Goal: Task Accomplishment & Management: Manage account settings

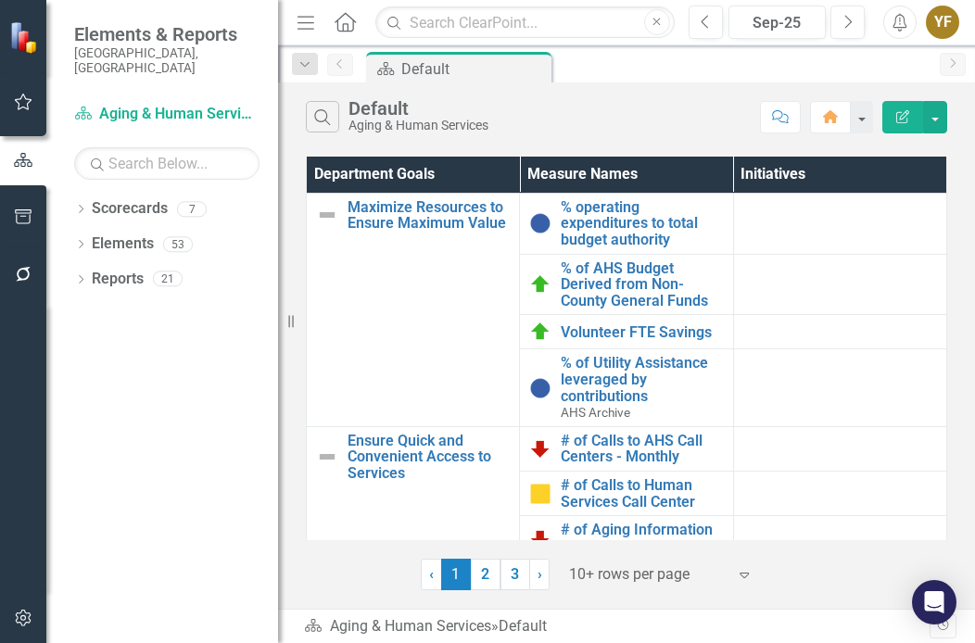
click at [593, 579] on div at bounding box center [648, 575] width 158 height 25
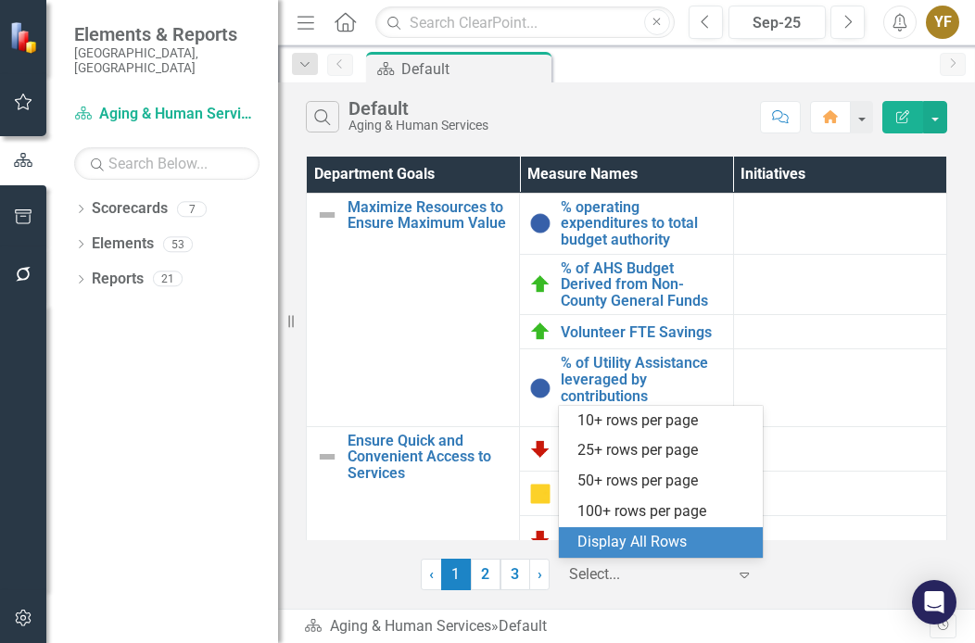
click at [628, 550] on div "Display All Rows" at bounding box center [664, 542] width 174 height 21
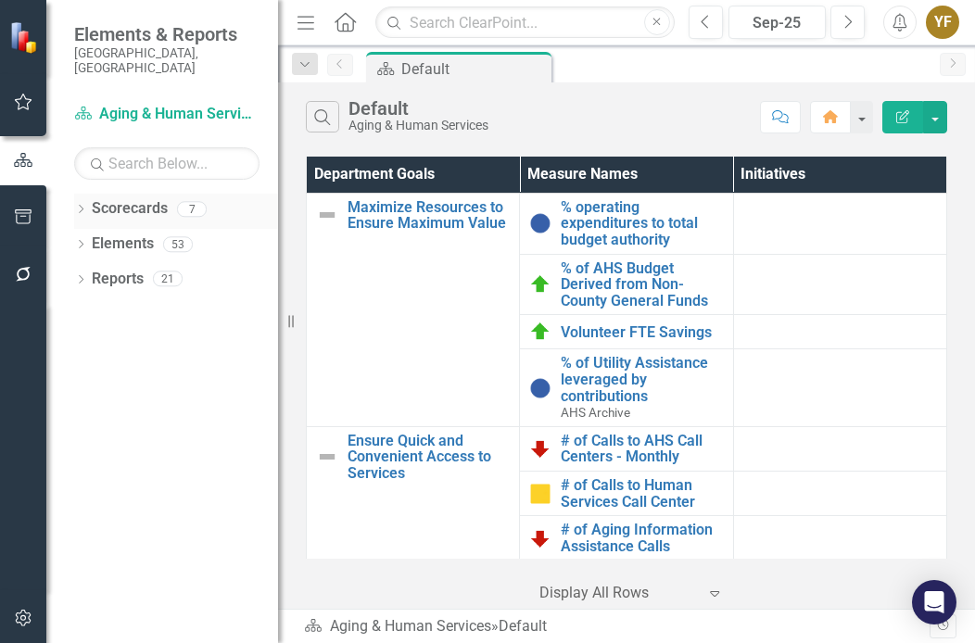
click at [82, 206] on icon "Dropdown" at bounding box center [80, 211] width 13 height 10
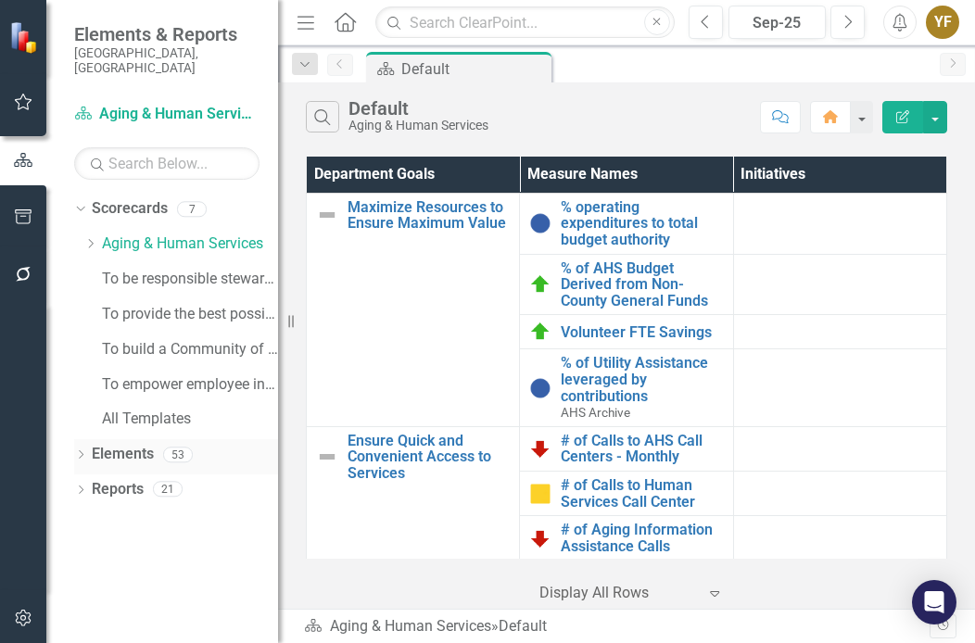
click at [82, 450] on div "Dropdown" at bounding box center [80, 458] width 13 height 16
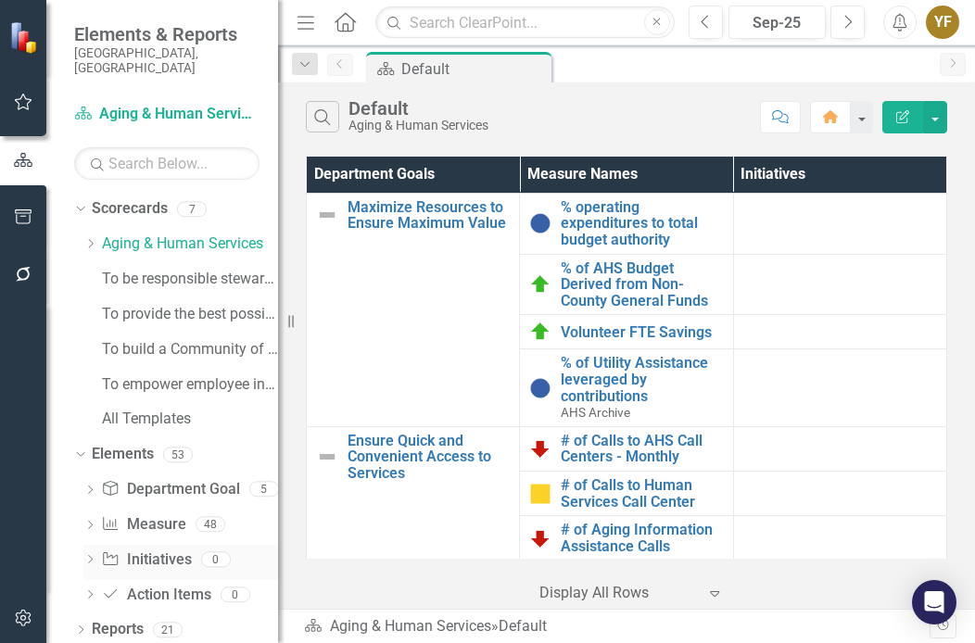
click at [146, 550] on link "Initiative Initiatives" at bounding box center [146, 560] width 90 height 21
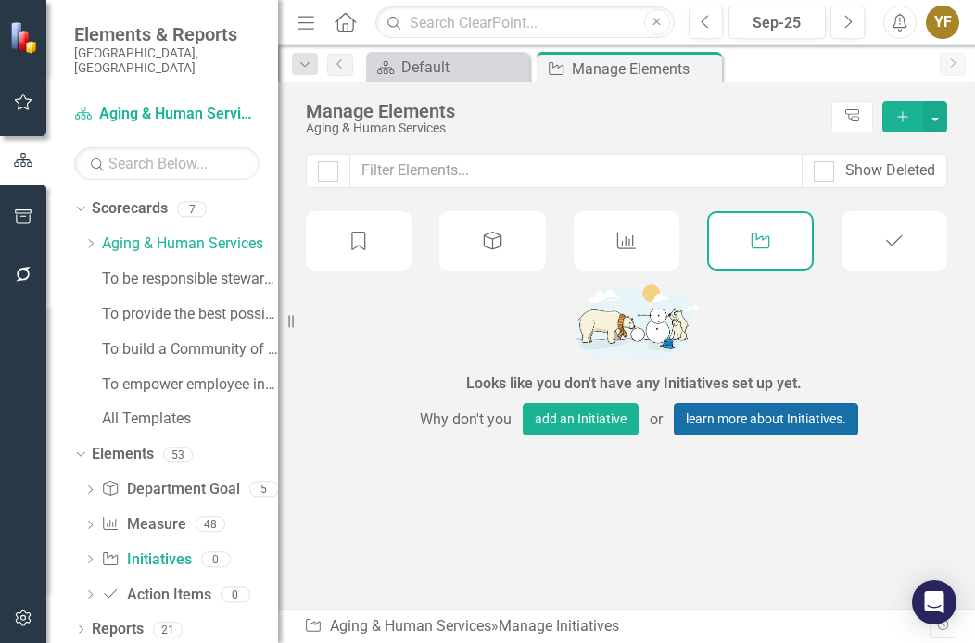
click at [722, 420] on link "learn more about Initiatives." at bounding box center [766, 419] width 184 height 32
click at [133, 479] on link "Department Goal Department Goal" at bounding box center [170, 489] width 138 height 21
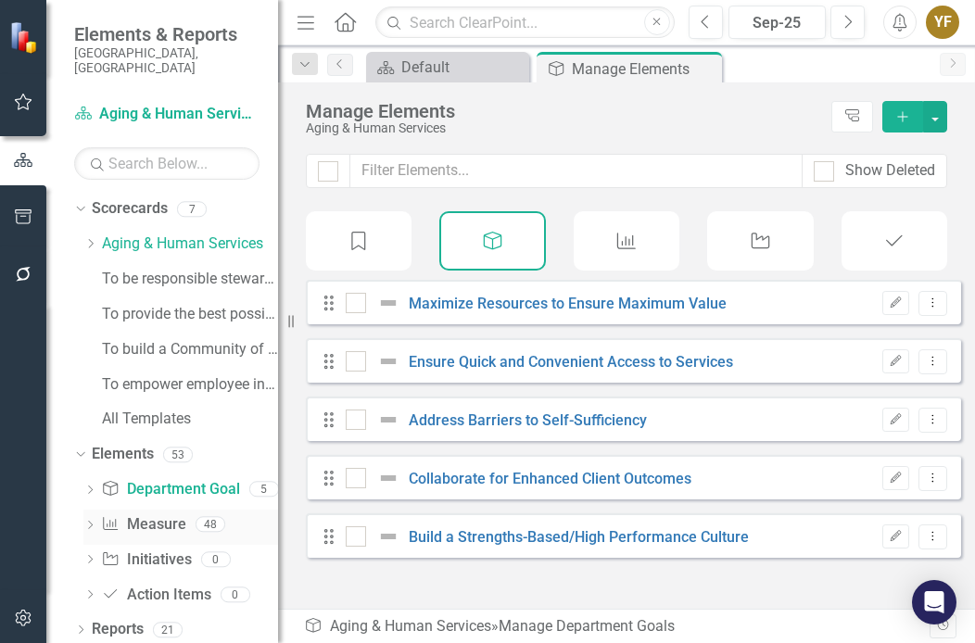
click at [148, 514] on link "Measure Name Measure" at bounding box center [143, 524] width 84 height 21
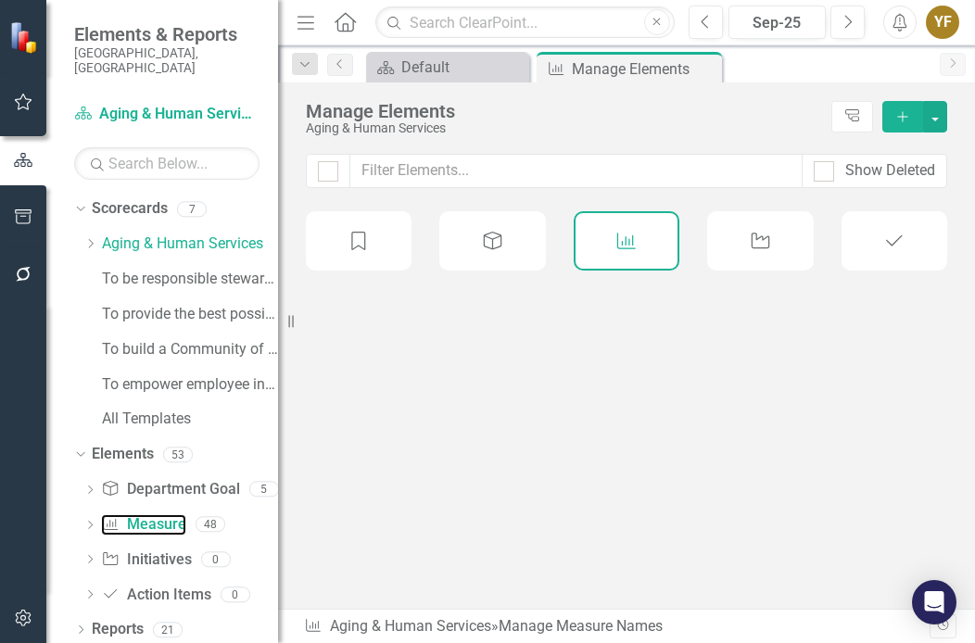
checkbox input "false"
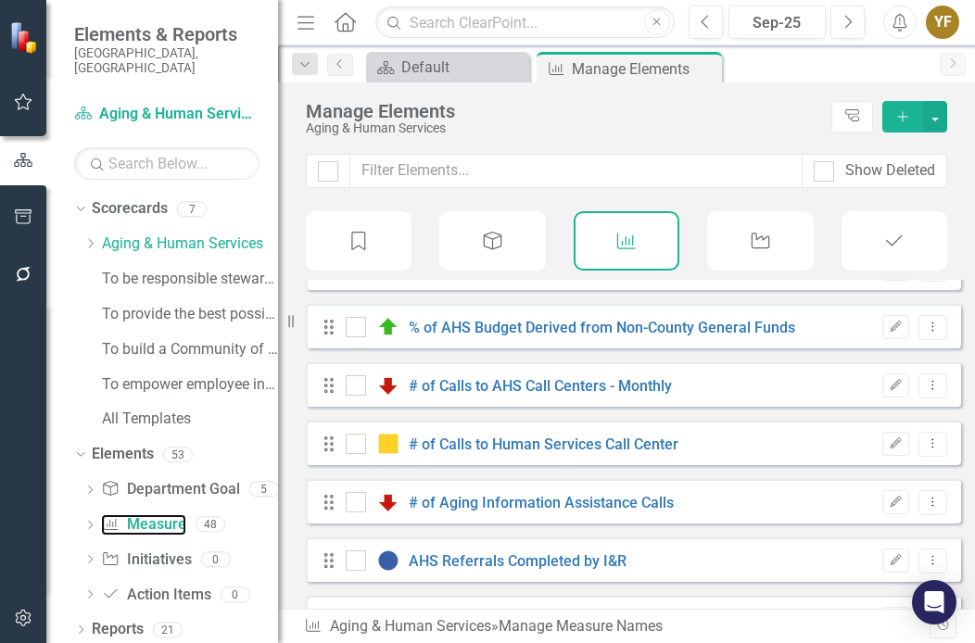
scroll to position [185, 0]
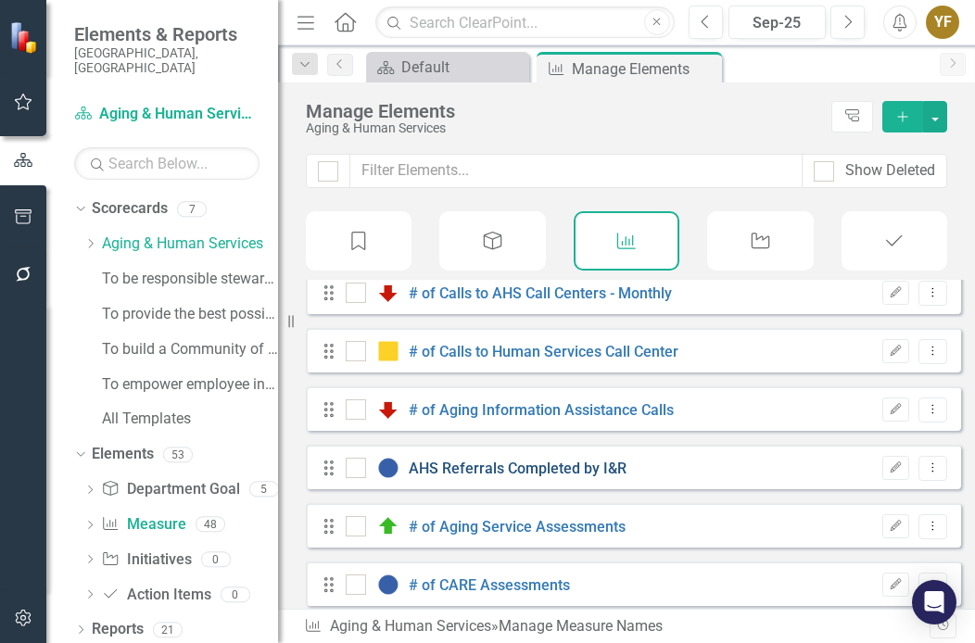
click at [498, 472] on link "AHS Referrals Completed by I&R" at bounding box center [518, 469] width 218 height 18
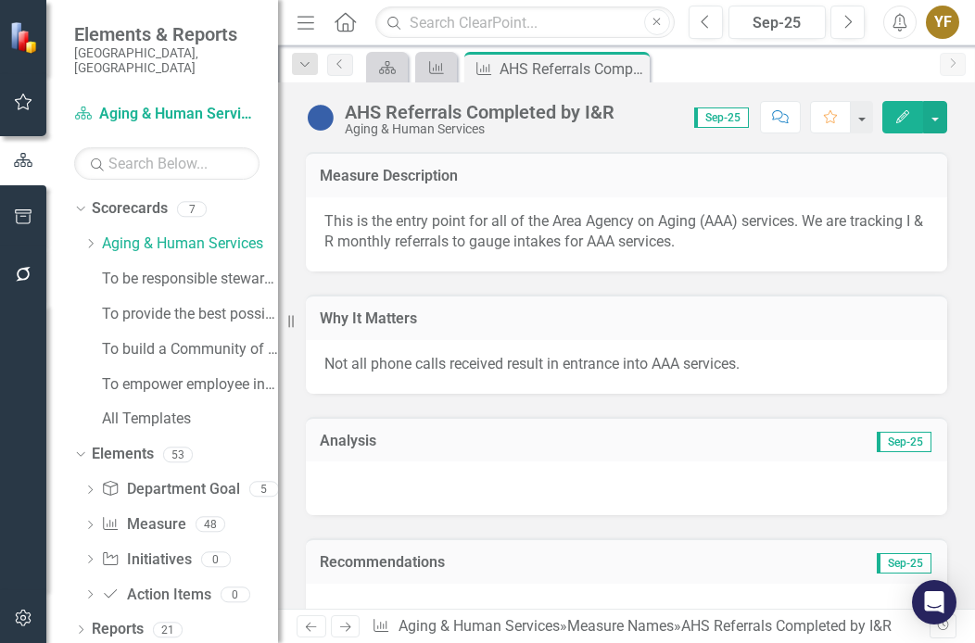
click at [371, 526] on div "Recommendations Sep-25" at bounding box center [626, 576] width 669 height 122
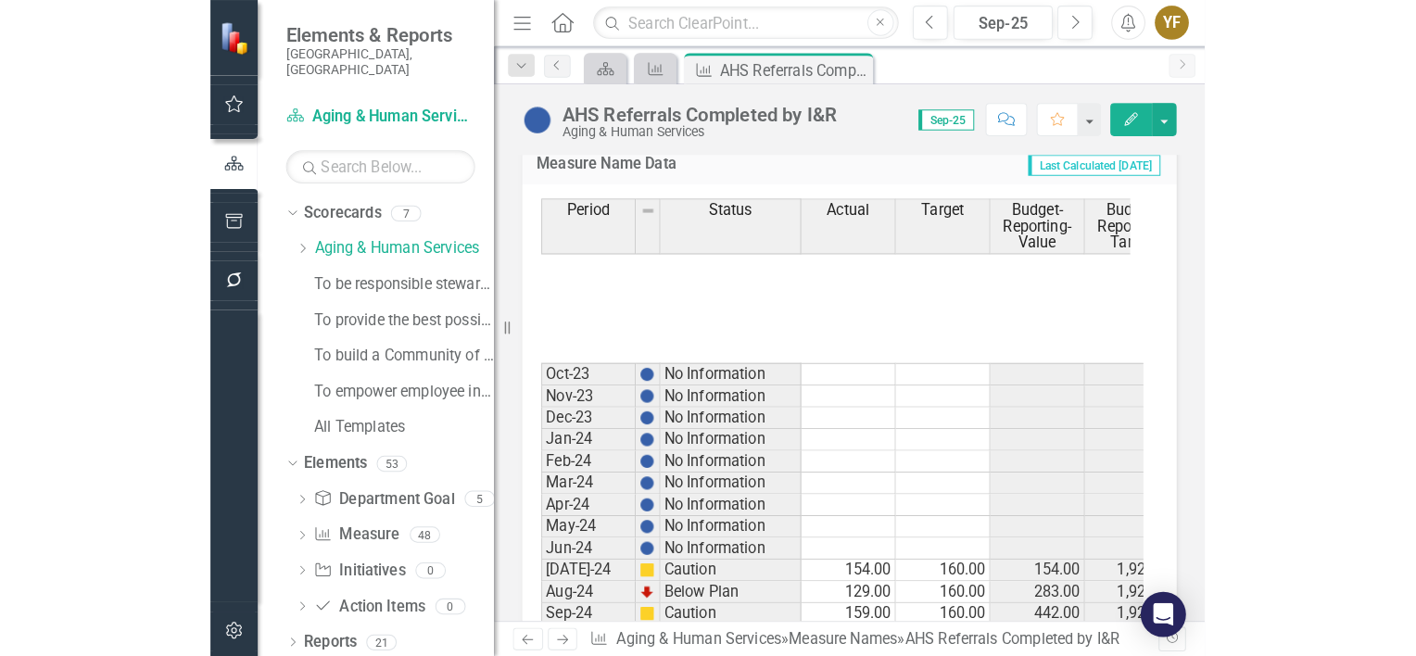
scroll to position [2558, 0]
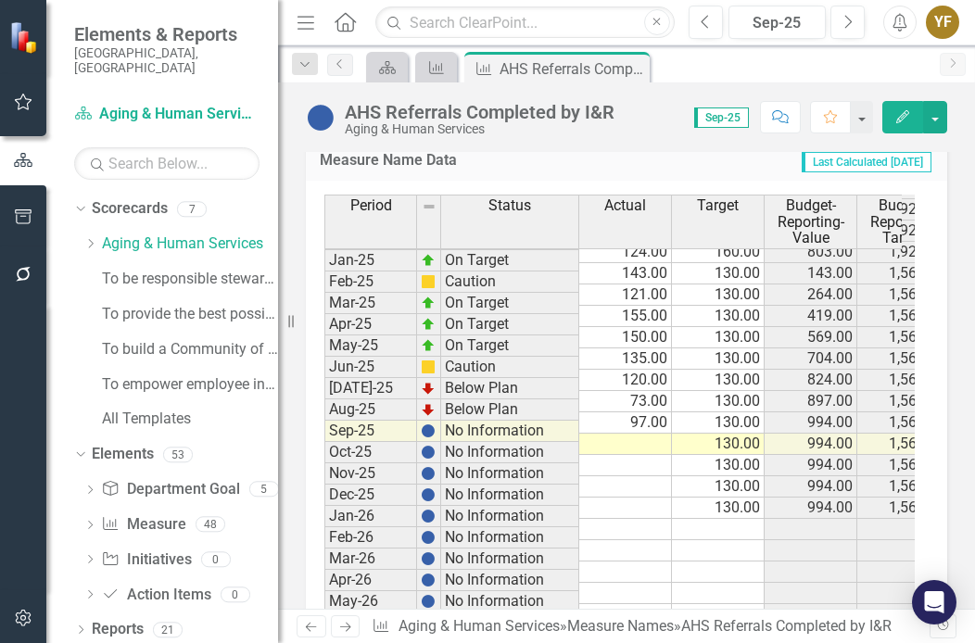
click at [640, 425] on tbody "Oct-23 No Information Nov-23 No Information Dec-23 No Information Jan-24 No Inf…" at bounding box center [637, 359] width 626 height 832
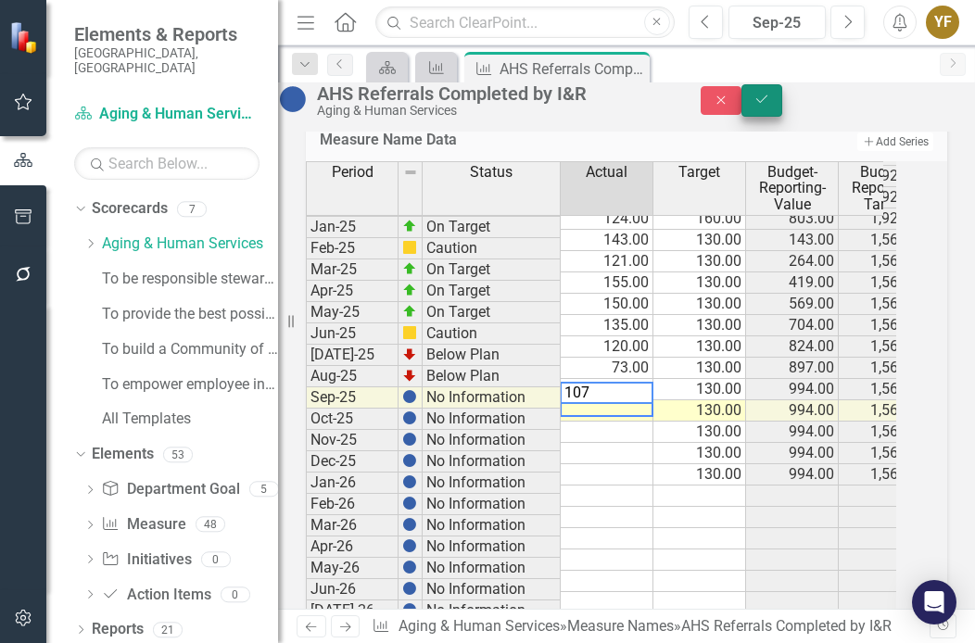
type textarea "107"
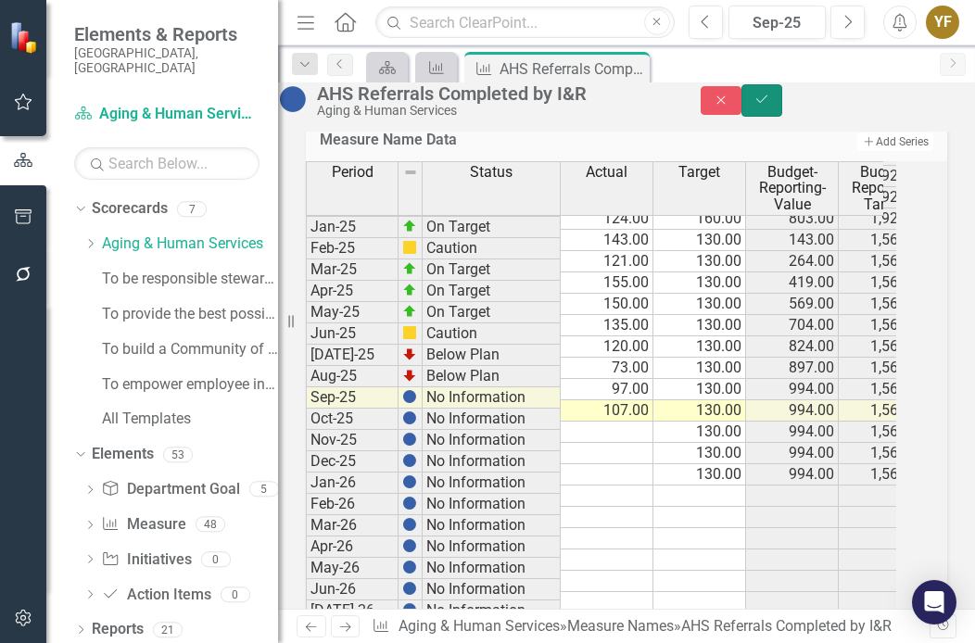
click at [770, 106] on icon "Save" at bounding box center [762, 99] width 17 height 13
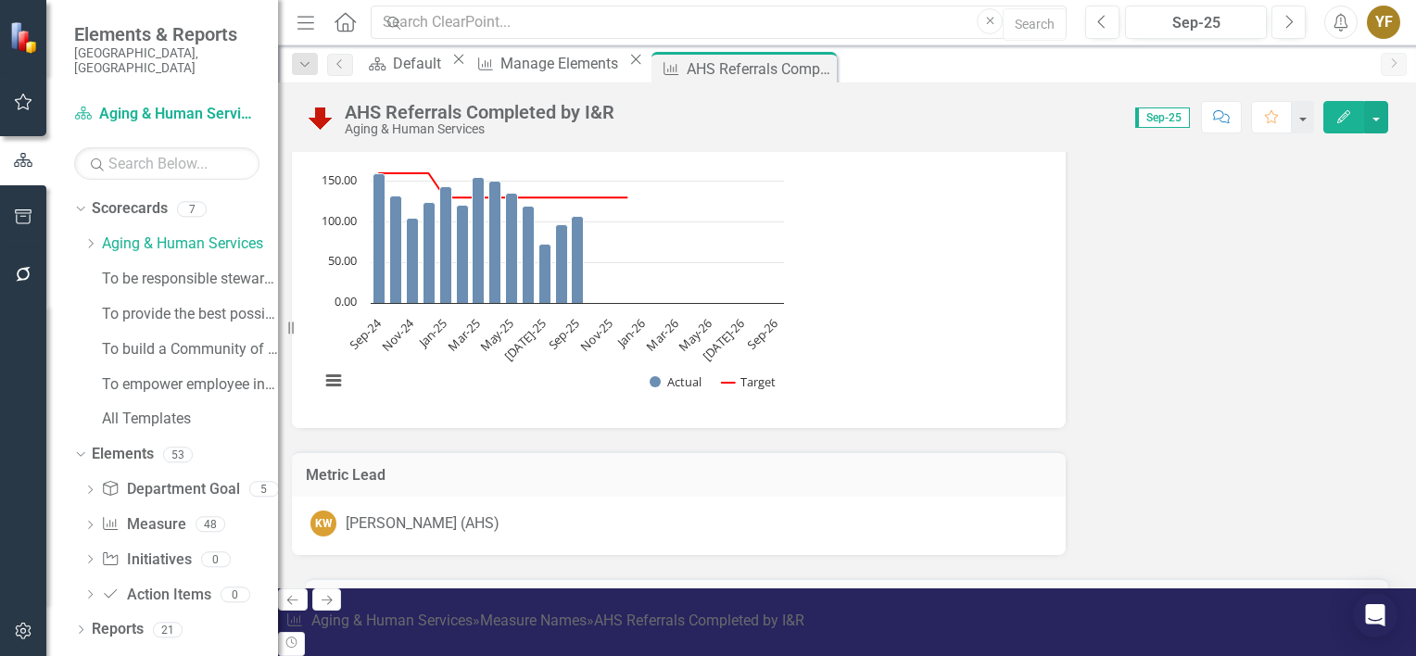
scroll to position [2479, 0]
click at [829, 67] on icon "Close" at bounding box center [819, 68] width 19 height 15
